Goal: Download file/media

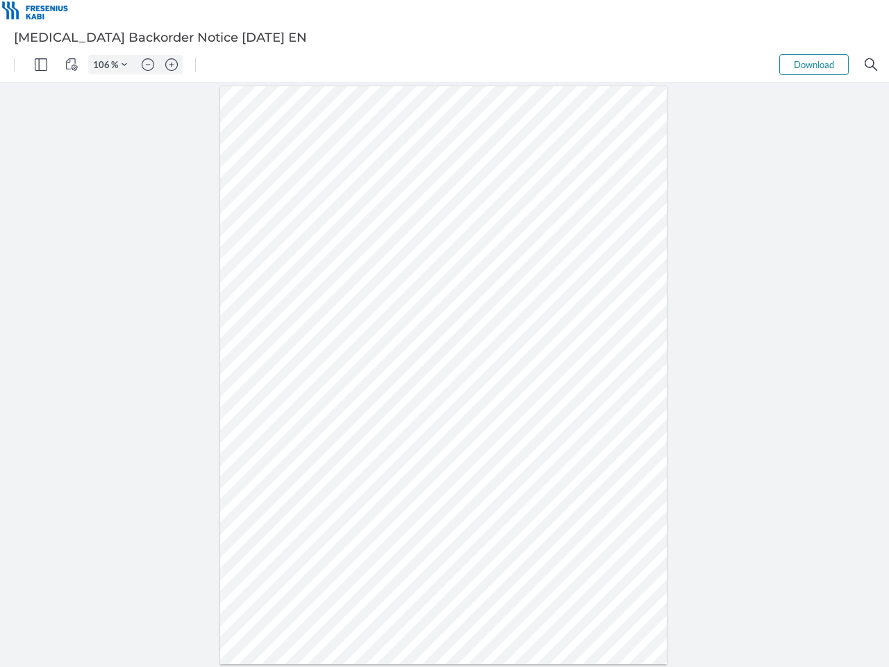
click at [41, 65] on img "Panel" at bounding box center [41, 64] width 13 height 13
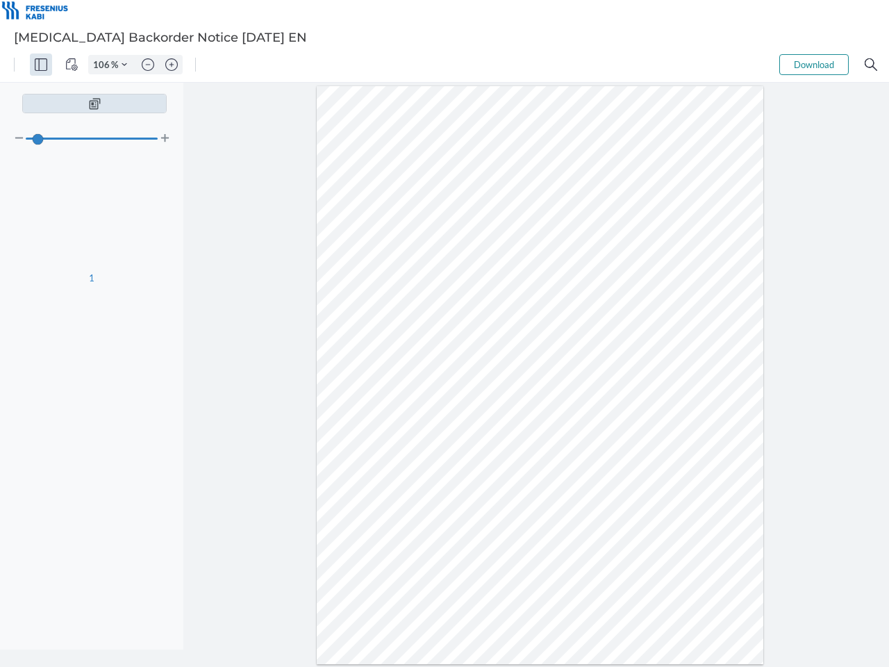
click at [72, 65] on img "View Controls" at bounding box center [71, 64] width 13 height 13
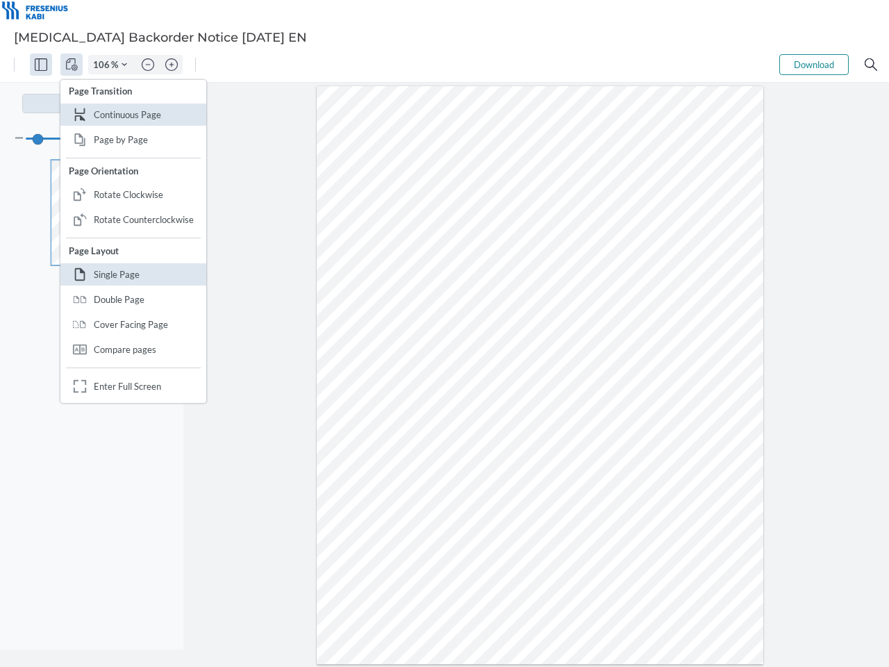
click at [103, 65] on input "106" at bounding box center [100, 64] width 22 height 13
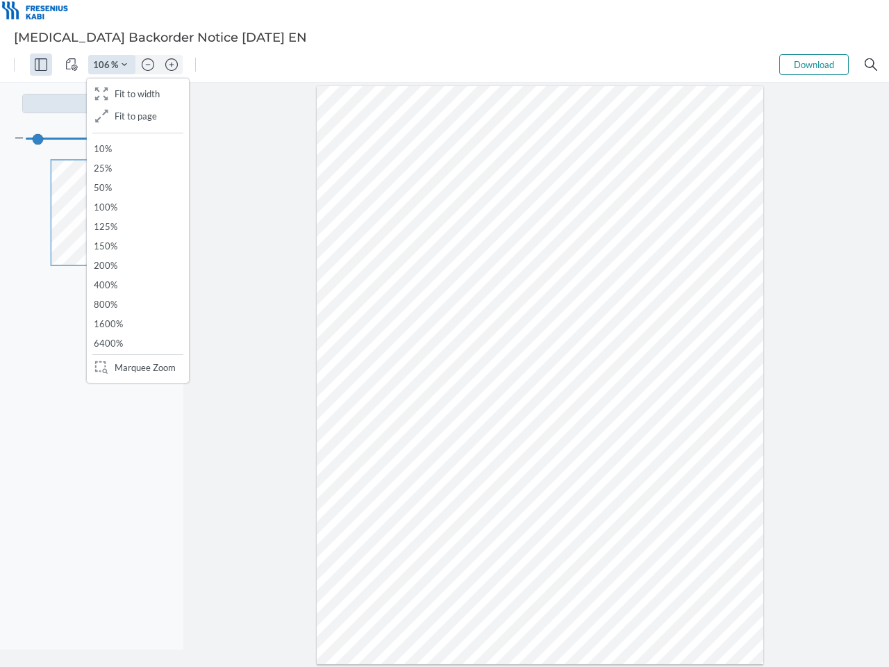
click at [124, 65] on img "Zoom Controls" at bounding box center [125, 65] width 6 height 6
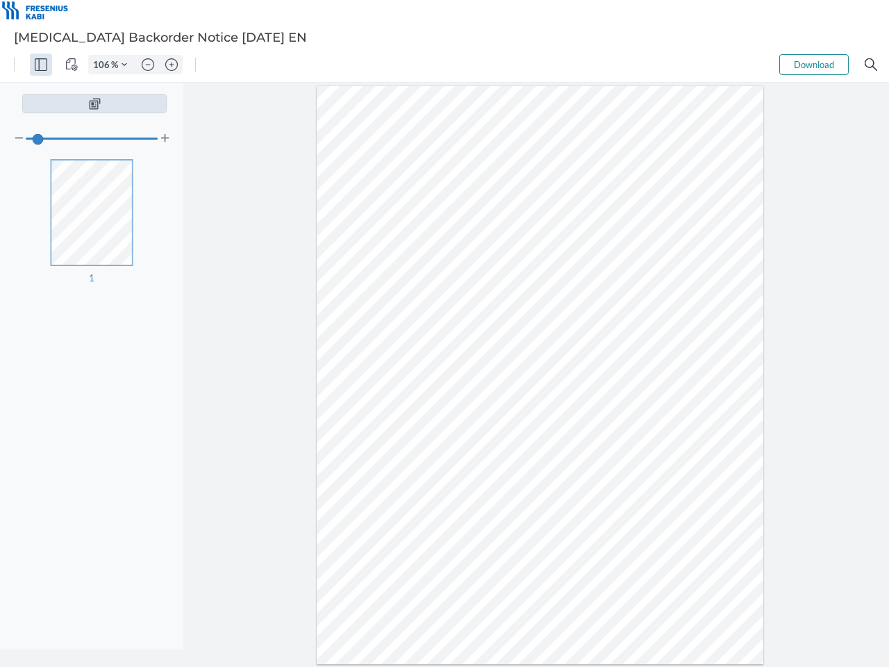
click at [148, 65] on img "Zoom out" at bounding box center [148, 64] width 13 height 13
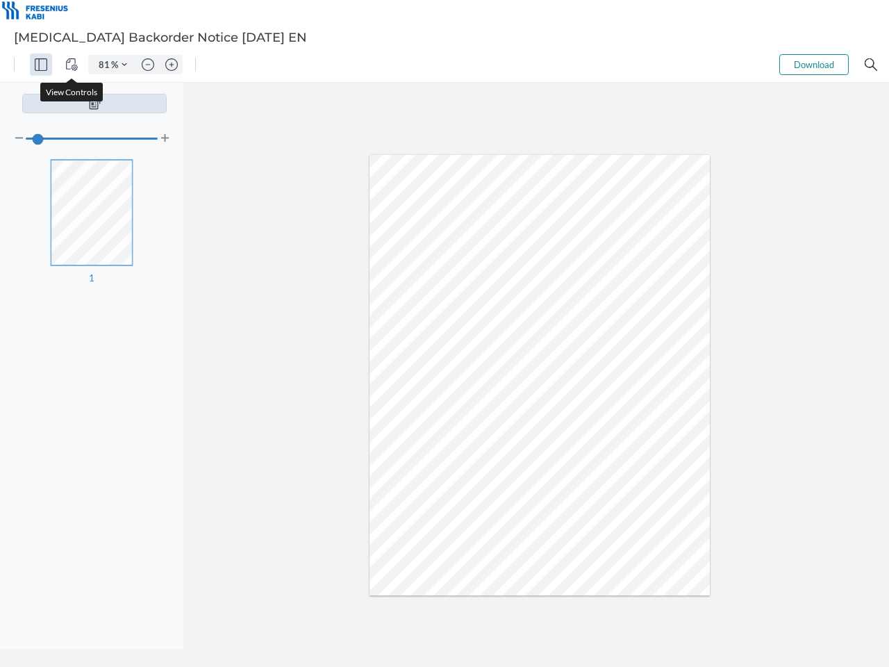
click at [172, 65] on img "Zoom in" at bounding box center [171, 64] width 13 height 13
type input "106"
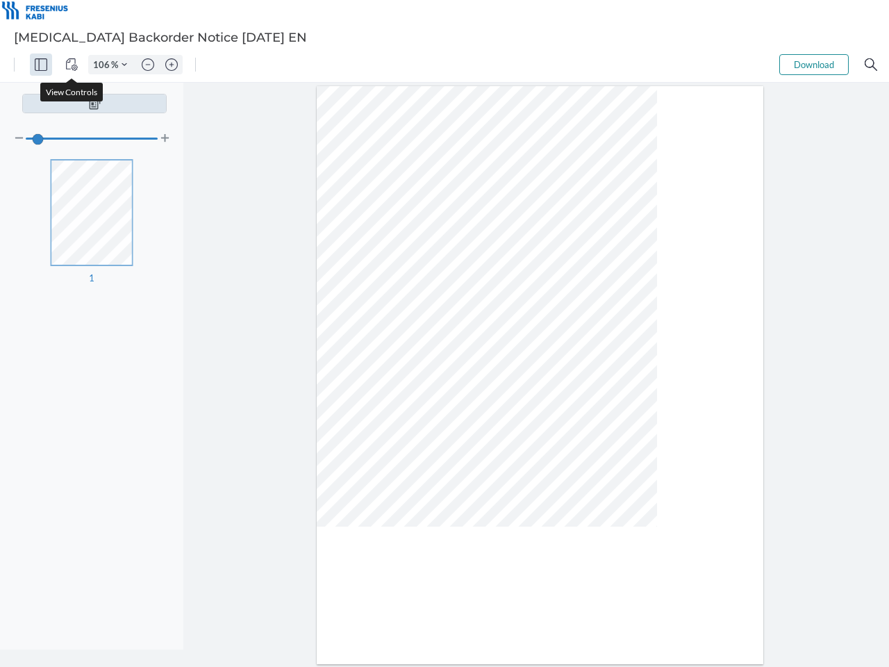
click at [814, 65] on button "Download" at bounding box center [813, 64] width 69 height 21
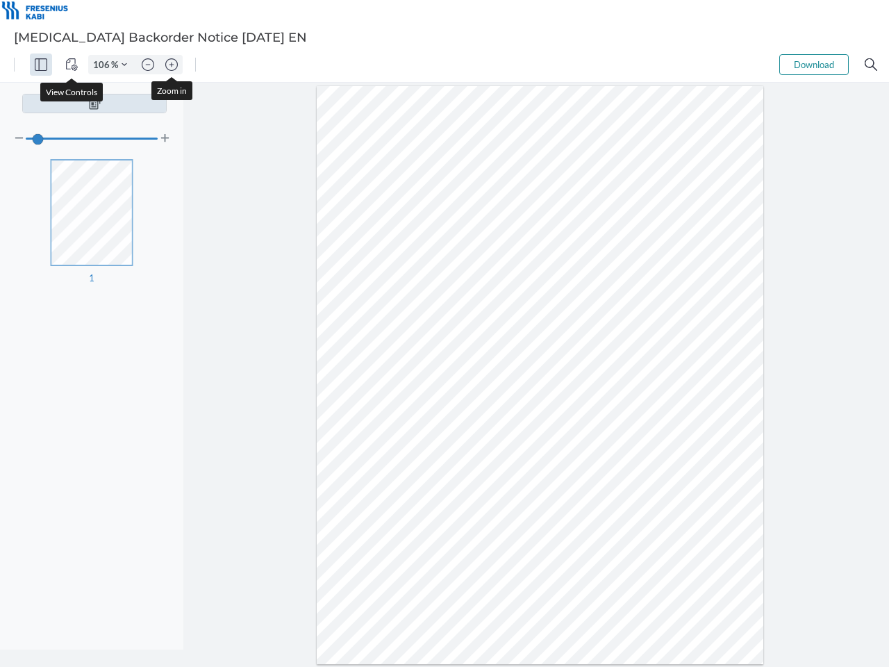
click at [871, 65] on img "Search" at bounding box center [871, 64] width 13 height 13
